Goal: Browse casually

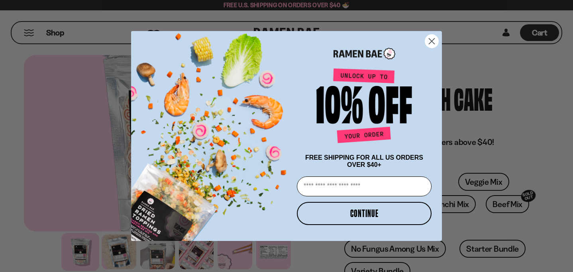
click at [430, 39] on icon "Close dialog" at bounding box center [432, 42] width 6 height 6
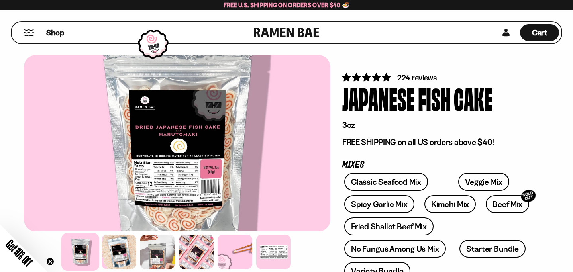
click at [303, 32] on link at bounding box center [287, 33] width 66 height 22
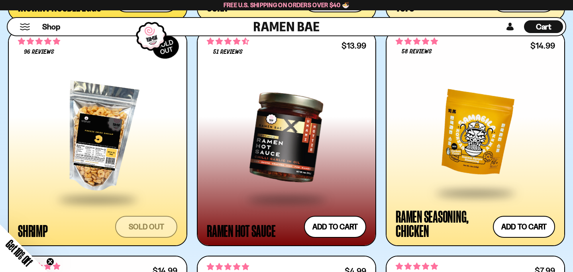
scroll to position [1528, 0]
